Goal: Find specific page/section: Find specific page/section

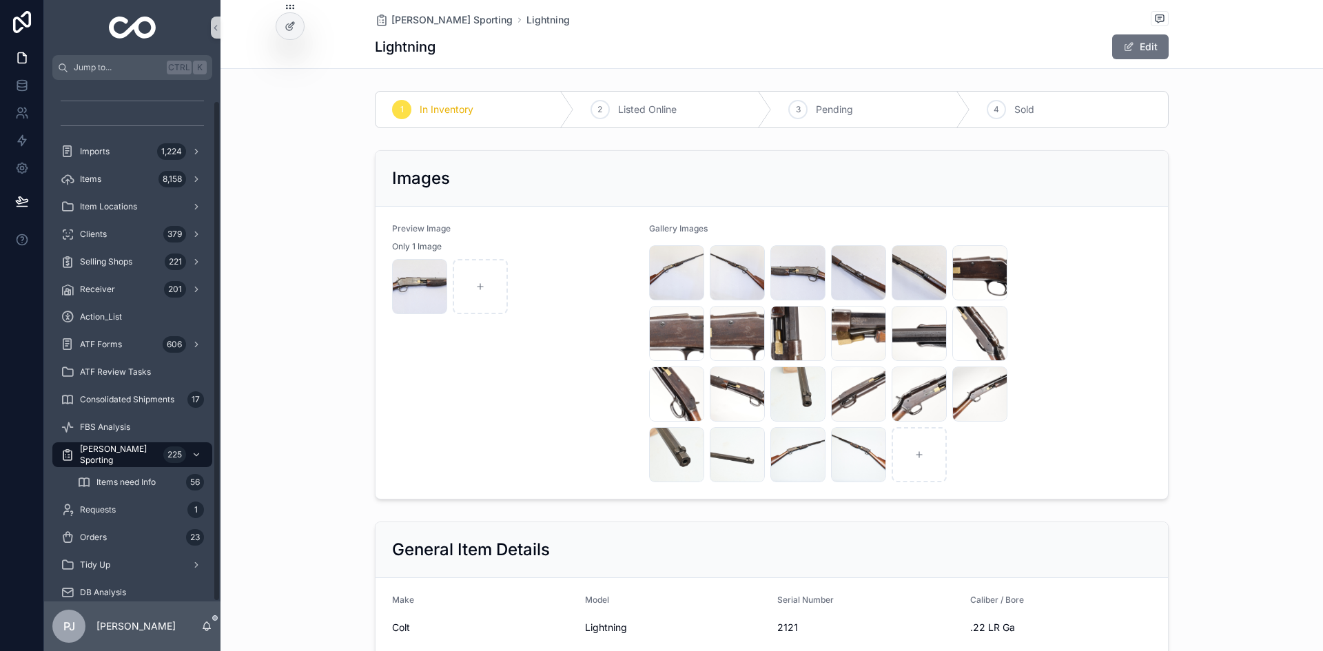
scroll to position [827, 0]
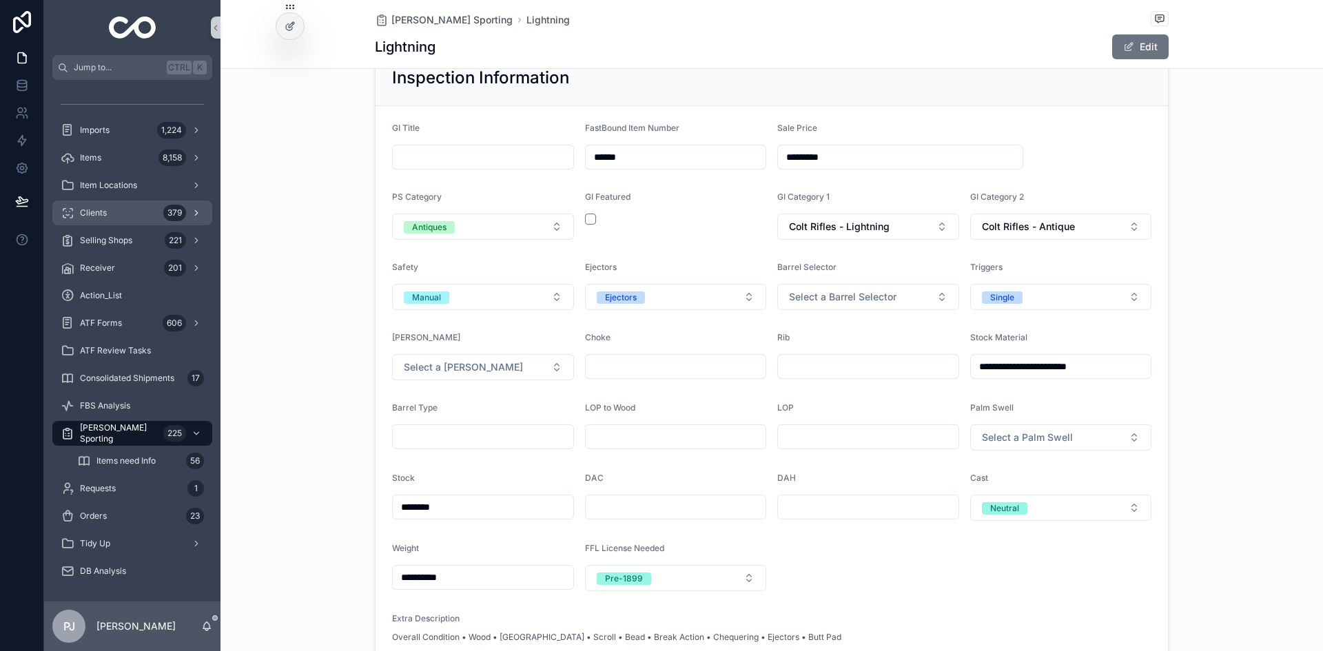
click at [134, 216] on div "Clients 379" at bounding box center [132, 213] width 143 height 22
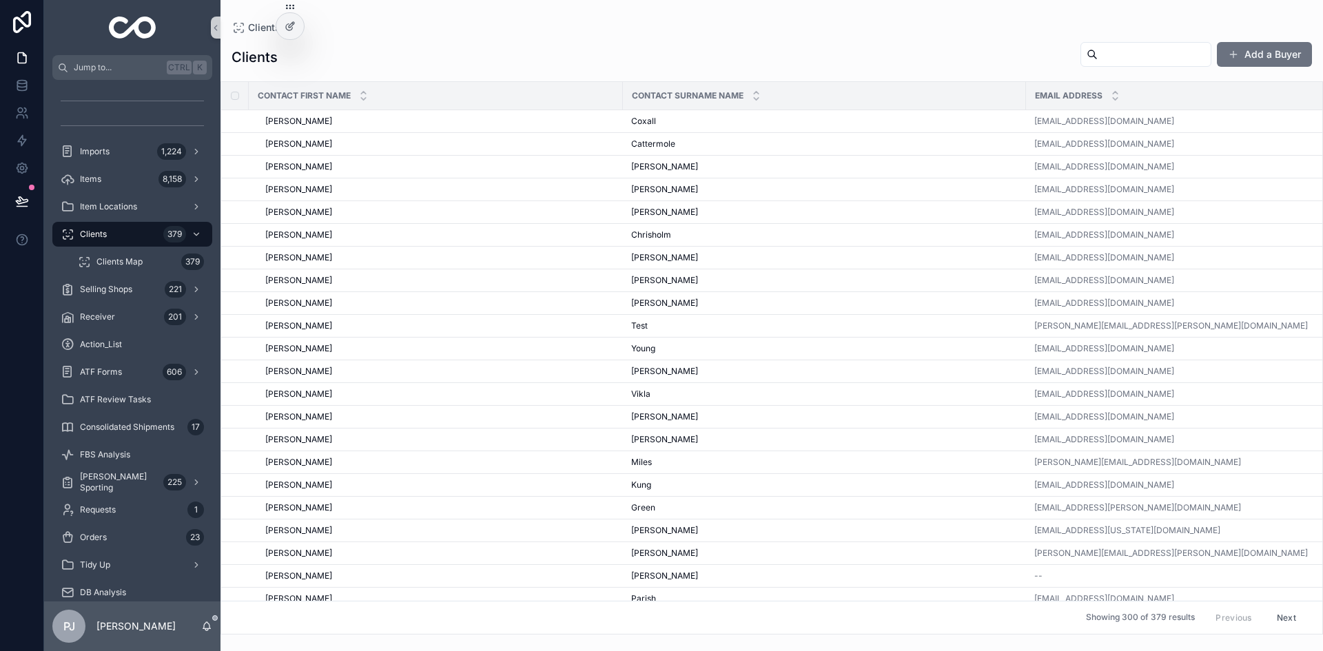
click at [949, 50] on div "Clients Add a Buyer" at bounding box center [771, 57] width 1080 height 32
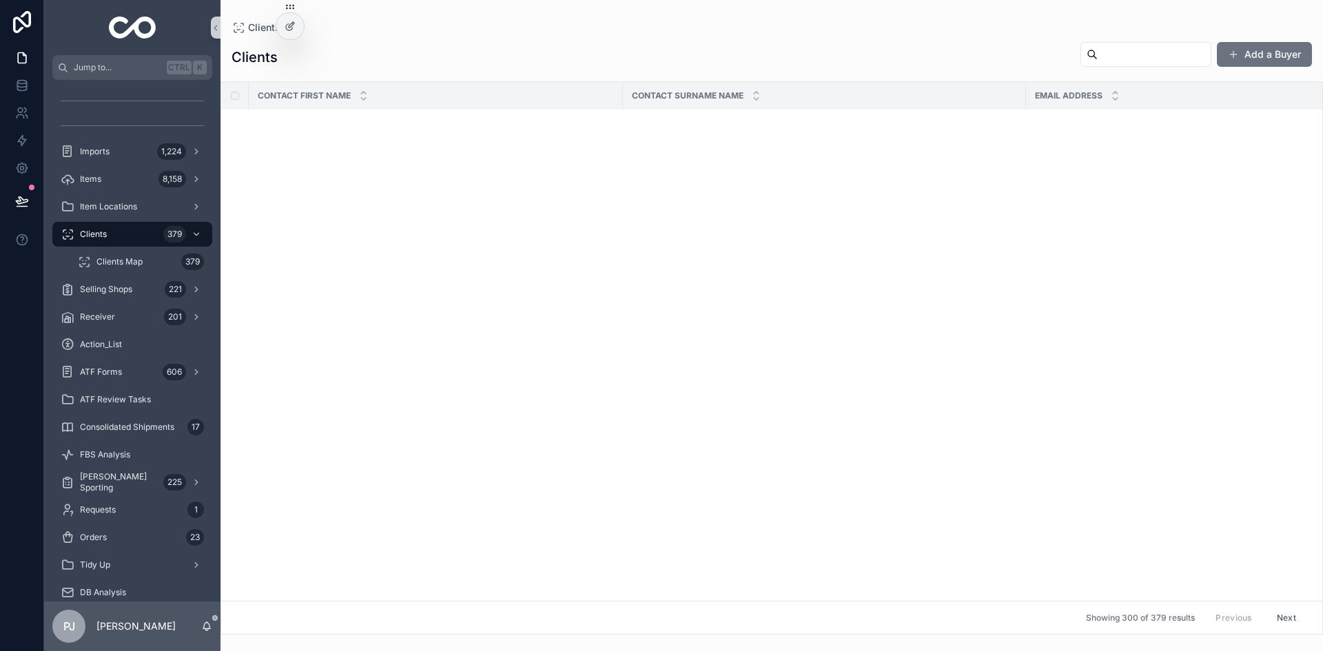
scroll to position [6378, 0]
